Goal: Information Seeking & Learning: Learn about a topic

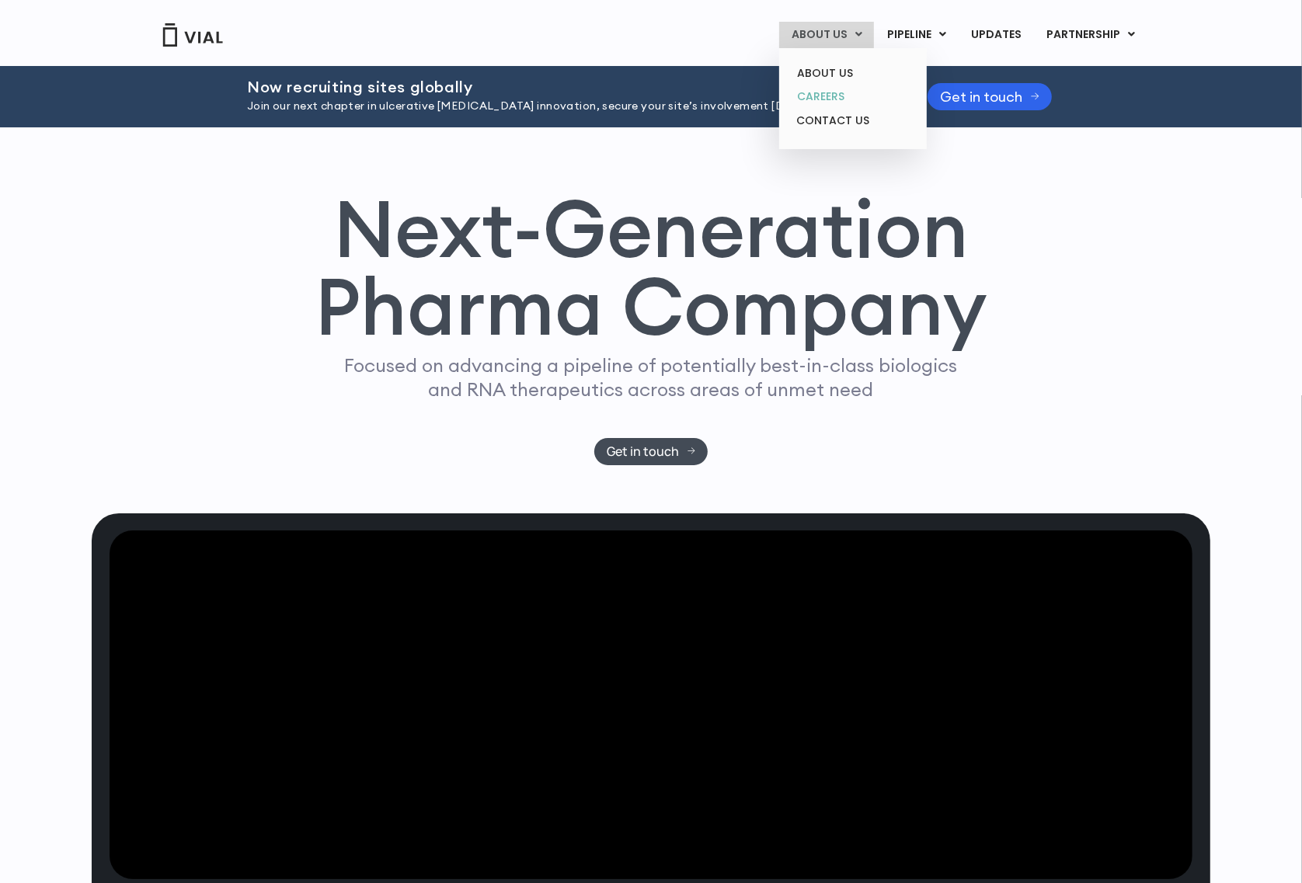
click at [831, 99] on link "CAREERS" at bounding box center [852, 97] width 136 height 24
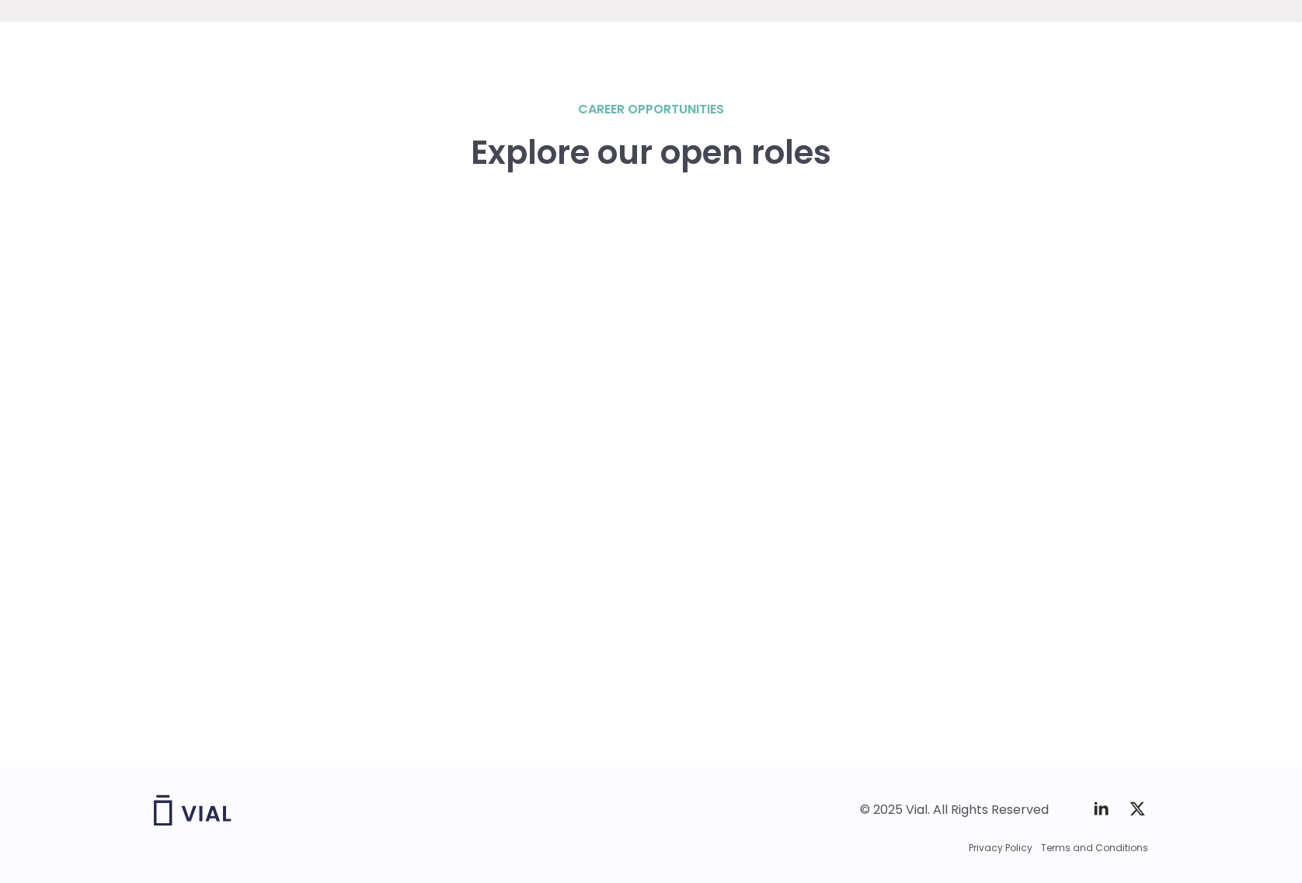
scroll to position [2136, 0]
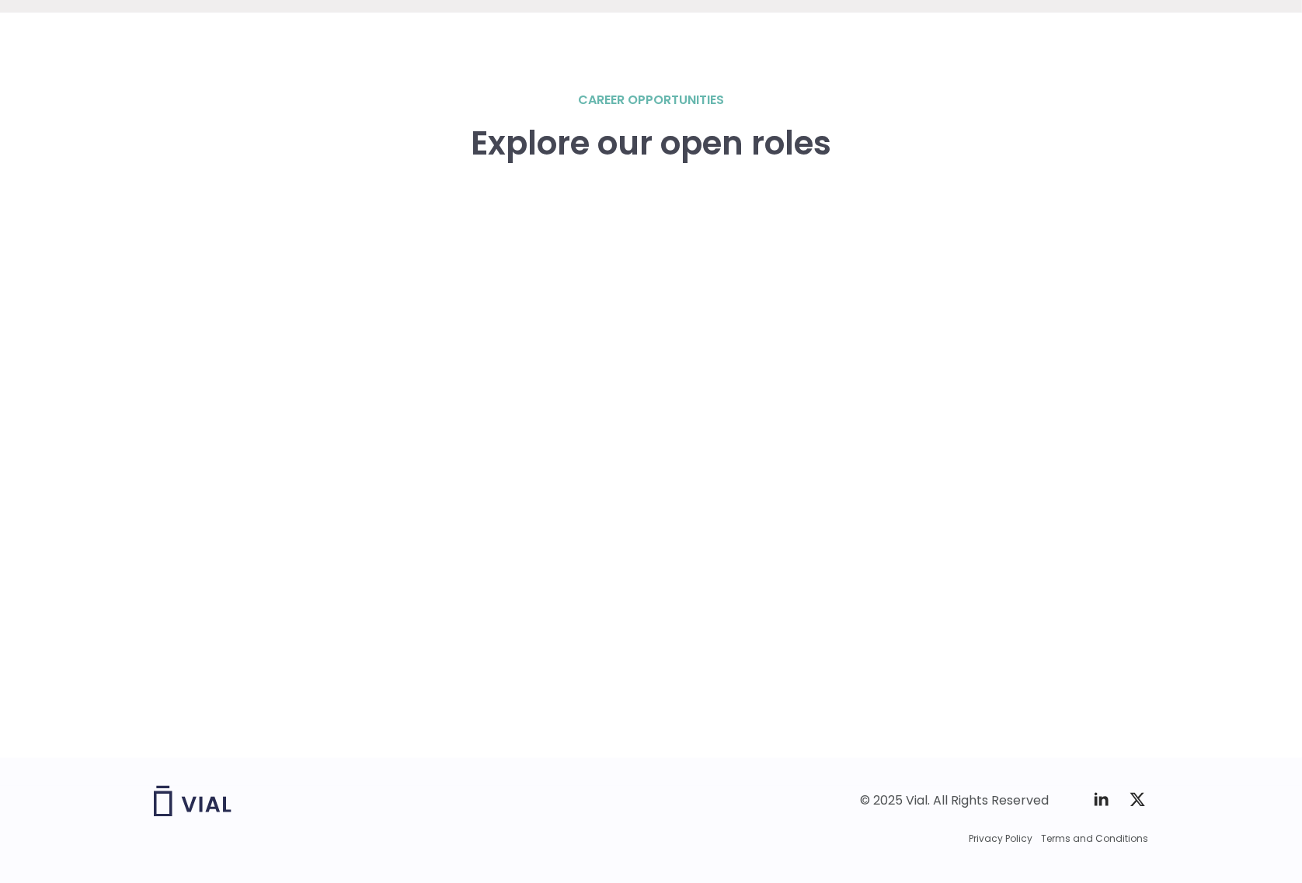
click at [1225, 439] on div "career opportunities Explore our open roles" at bounding box center [651, 385] width 1302 height 745
click at [1149, 418] on div "career opportunities Explore our open roles" at bounding box center [651, 385] width 1302 height 745
click at [766, 836] on div "Privacy Policy Terms and Conditions" at bounding box center [651, 839] width 994 height 14
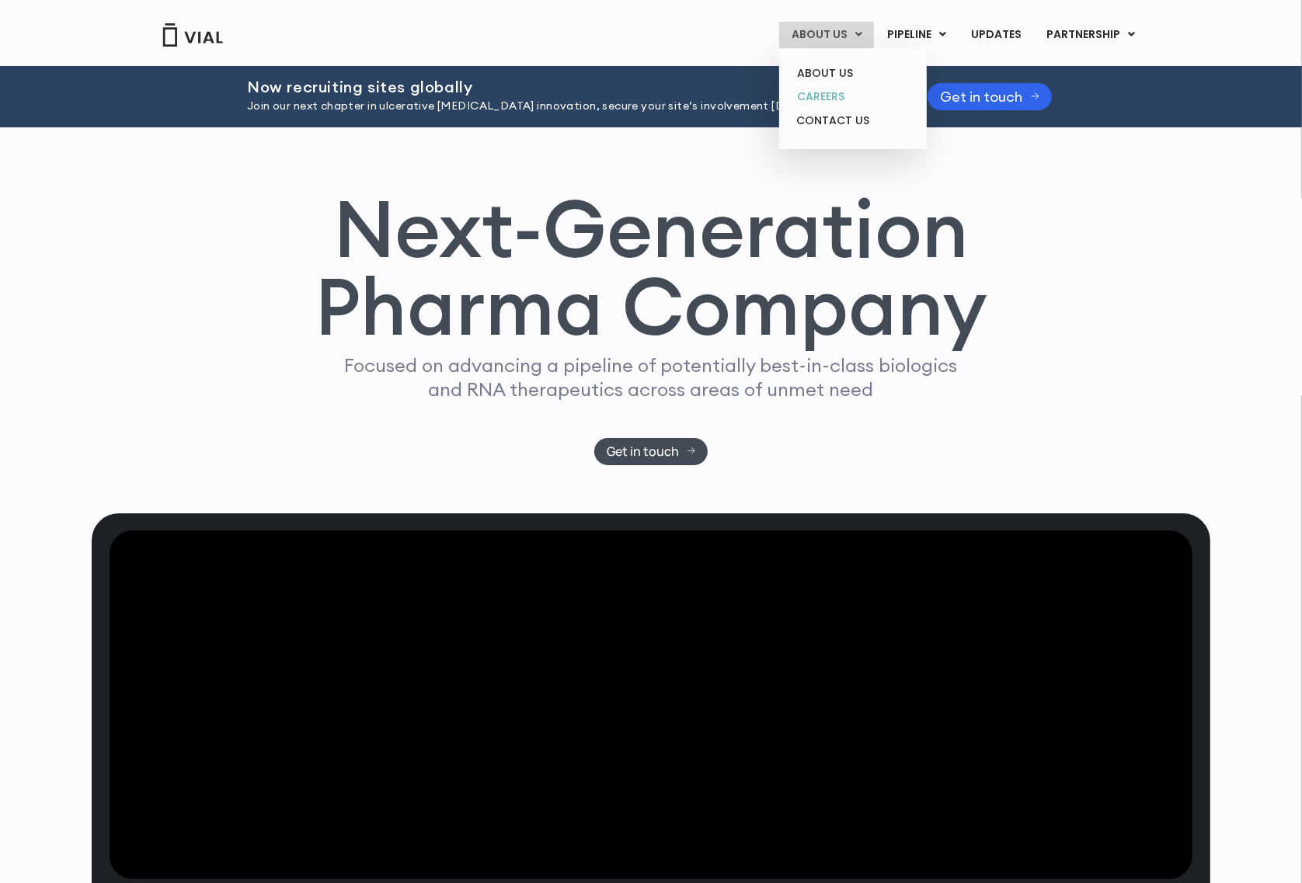
click at [813, 92] on link "CAREERS" at bounding box center [852, 97] width 136 height 24
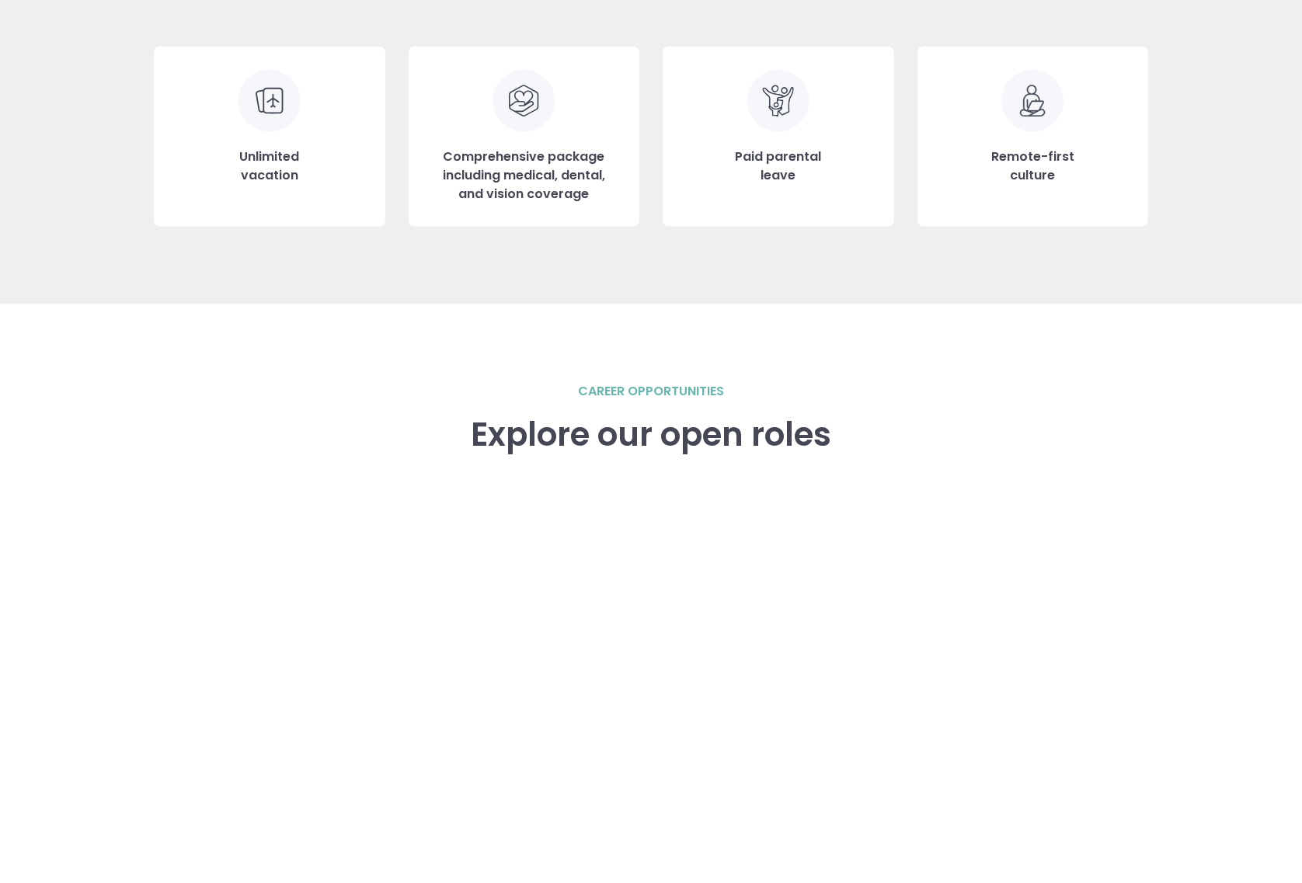
scroll to position [2160, 0]
